Goal: Task Accomplishment & Management: Complete application form

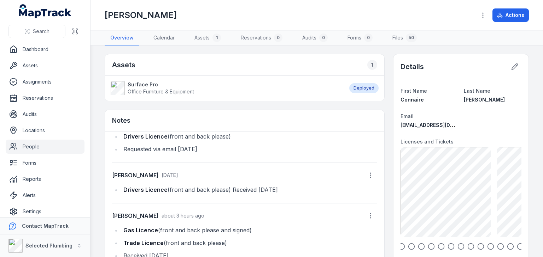
click at [42, 150] on link "People" at bounding box center [45, 147] width 79 height 14
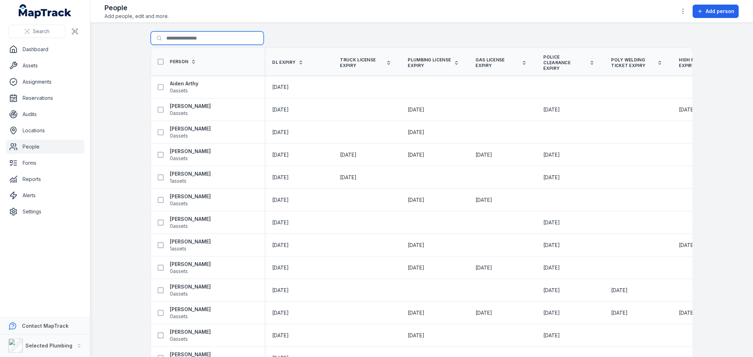
click at [209, 36] on input "Search for people" at bounding box center [207, 37] width 113 height 13
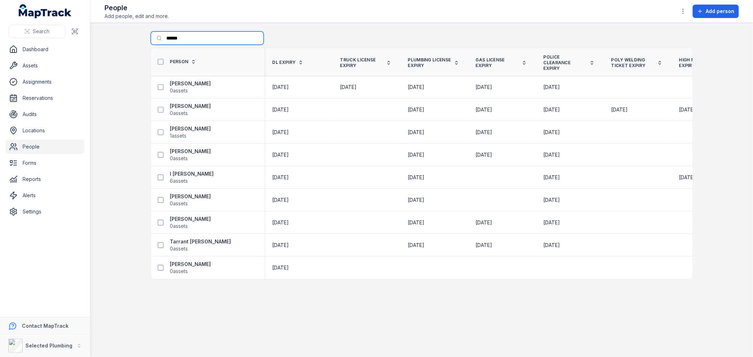
type input "*******"
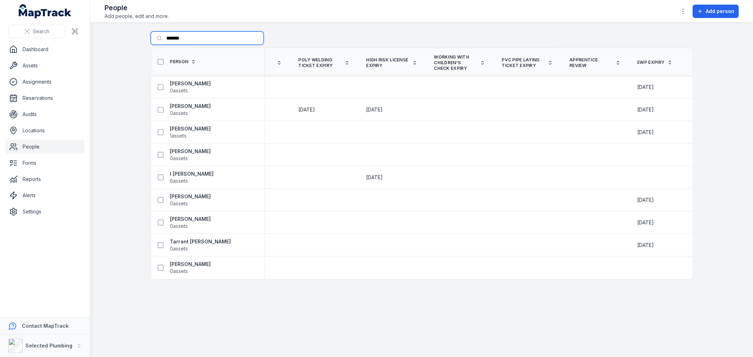
scroll to position [0, 317]
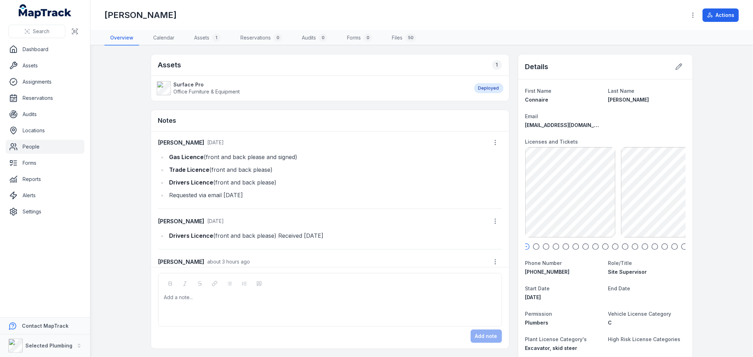
scroll to position [47, 0]
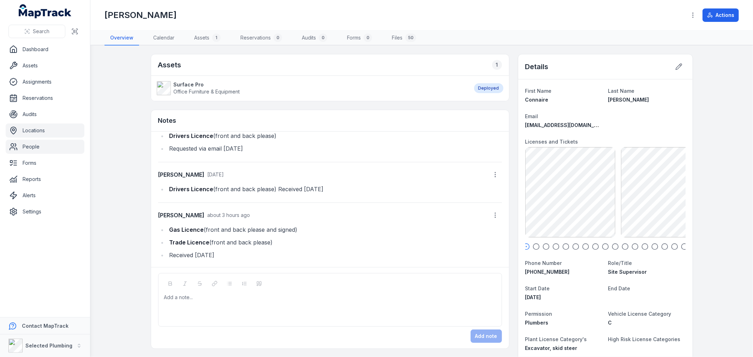
click at [40, 129] on link "Locations" at bounding box center [45, 131] width 79 height 14
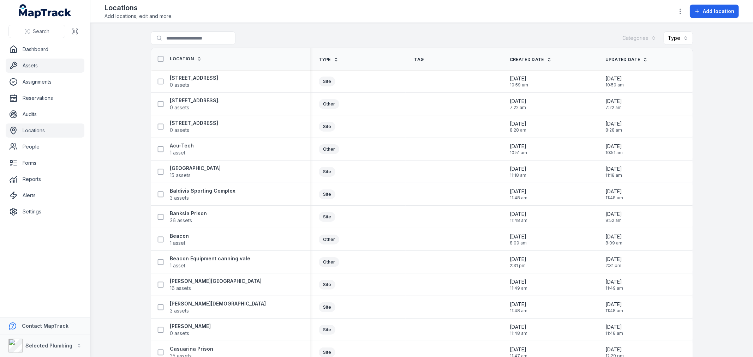
click at [37, 66] on link "Assets" at bounding box center [45, 66] width 79 height 14
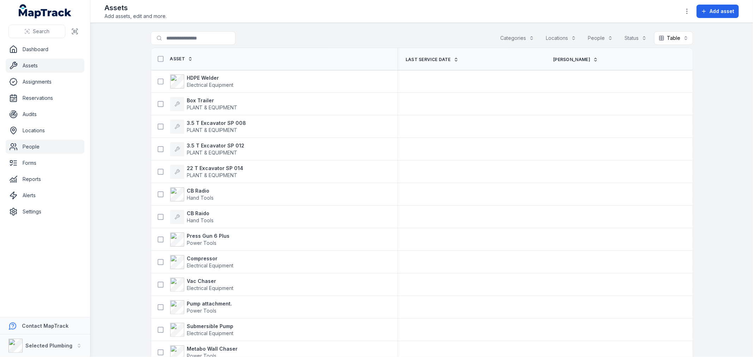
click at [34, 146] on link "People" at bounding box center [45, 147] width 79 height 14
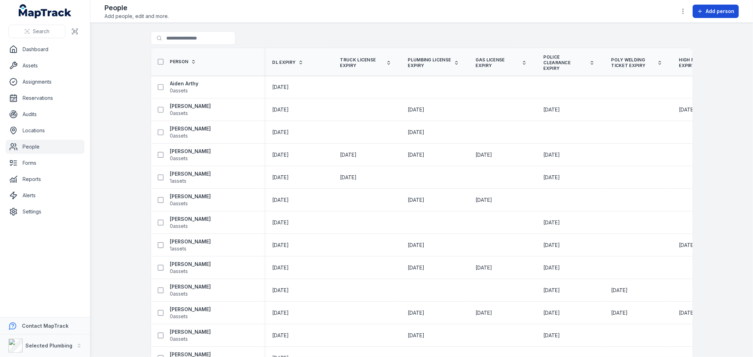
click at [542, 10] on span "Add person" at bounding box center [720, 11] width 29 height 7
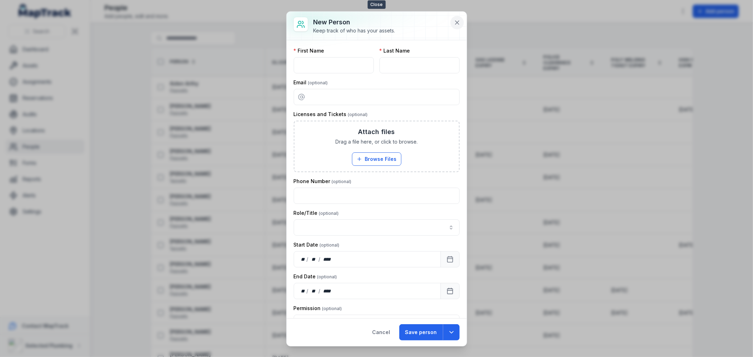
click at [455, 22] on icon at bounding box center [457, 22] width 7 height 7
